Goal: Navigation & Orientation: Find specific page/section

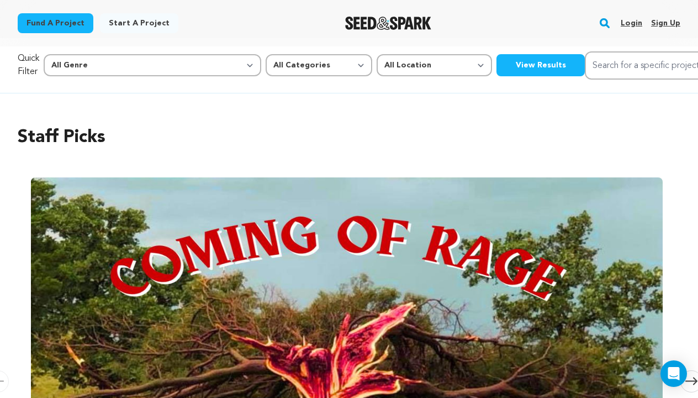
scroll to position [9, 0]
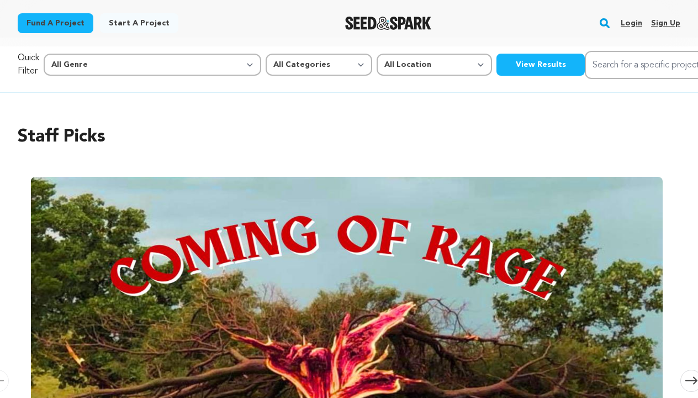
click at [632, 20] on link "Login" at bounding box center [632, 23] width 22 height 18
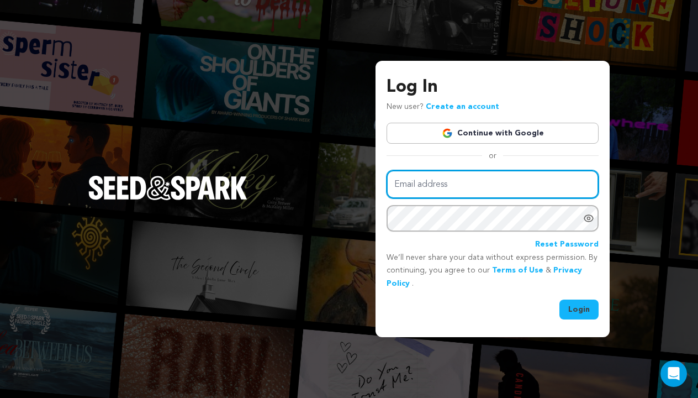
type input "MT@MichelleTomlinson.Net"
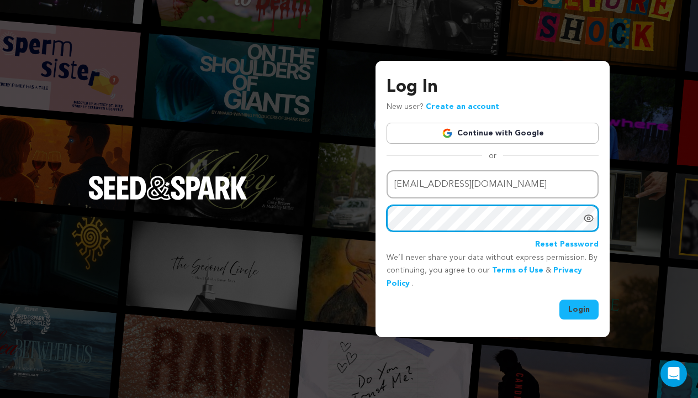
click at [579, 308] on button "Login" at bounding box center [578, 309] width 39 height 20
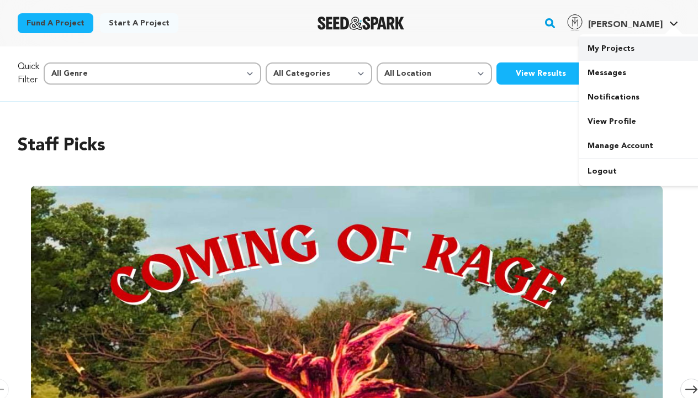
click at [611, 54] on link "My Projects" at bounding box center [641, 48] width 124 height 24
